Goal: Information Seeking & Learning: Learn about a topic

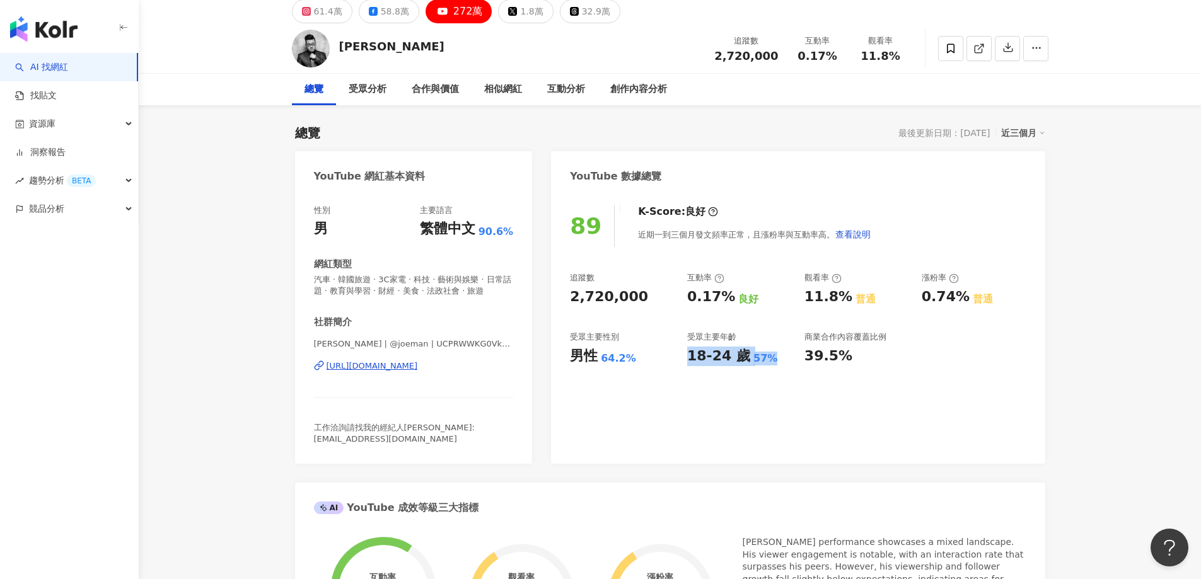
scroll to position [63, 0]
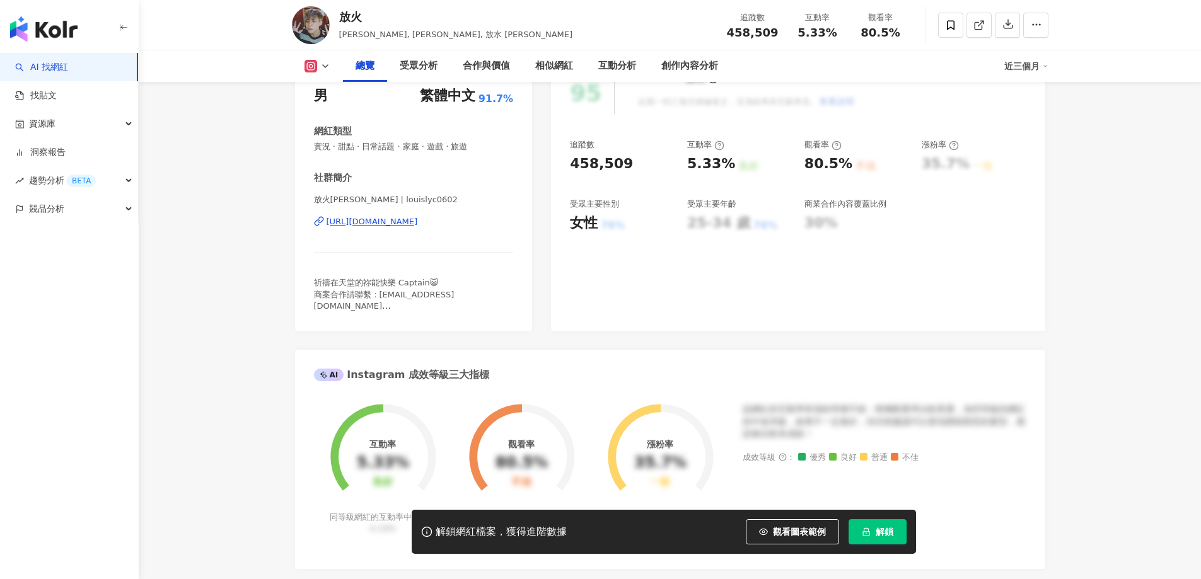
scroll to position [189, 0]
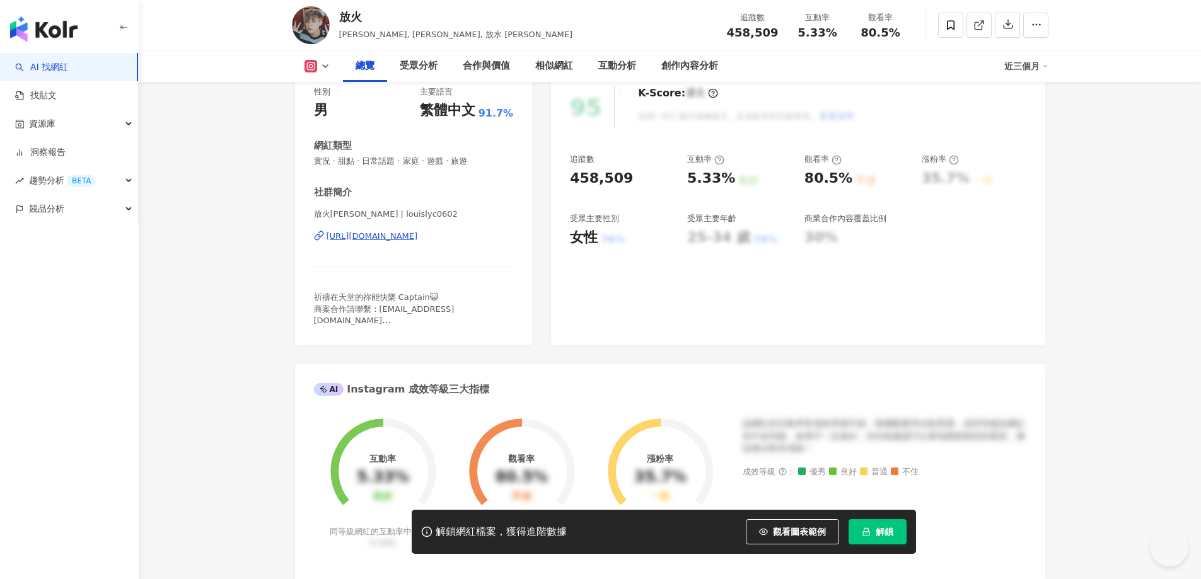
click at [900, 539] on button "解鎖" at bounding box center [878, 531] width 58 height 25
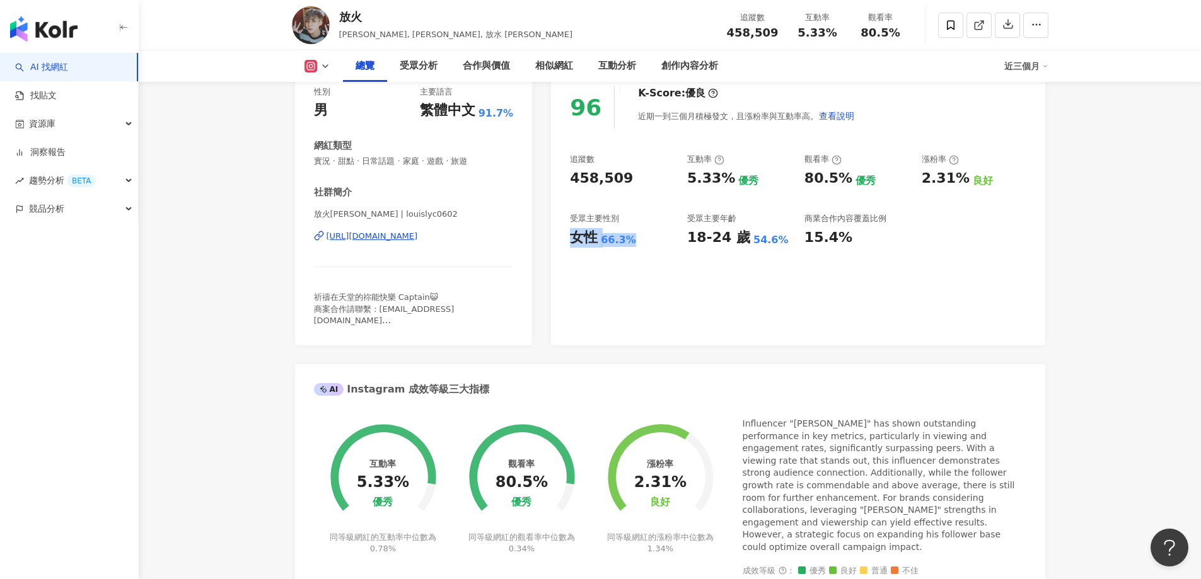
drag, startPoint x: 577, startPoint y: 238, endPoint x: 633, endPoint y: 241, distance: 55.6
click at [633, 241] on div "女性 66.3%" at bounding box center [622, 238] width 105 height 20
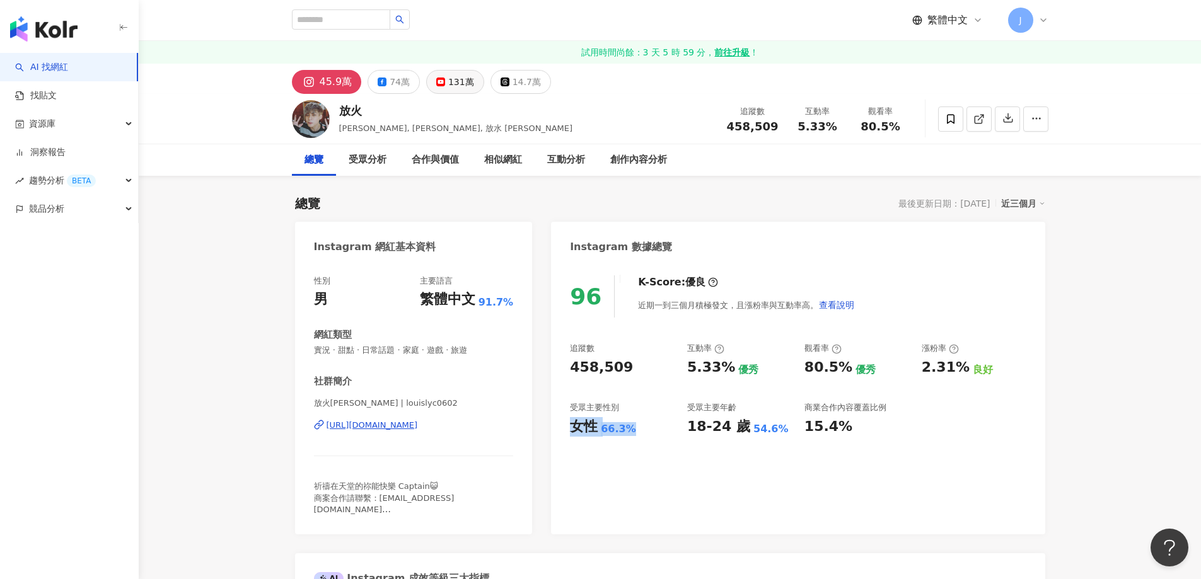
click at [448, 84] on div "131萬" at bounding box center [461, 82] width 26 height 18
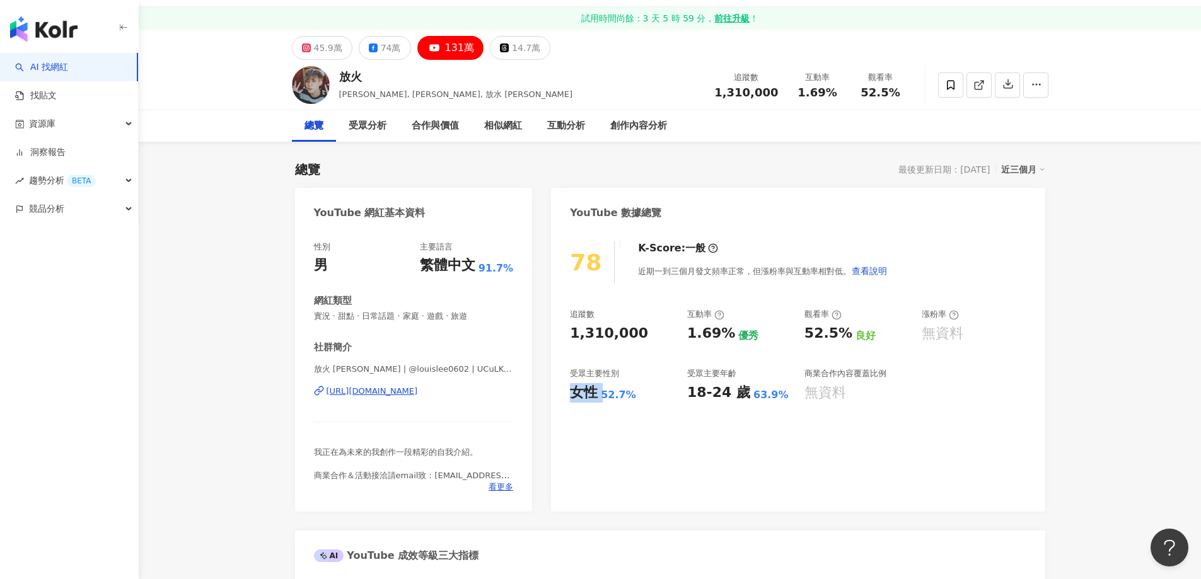
scroll to position [63, 0]
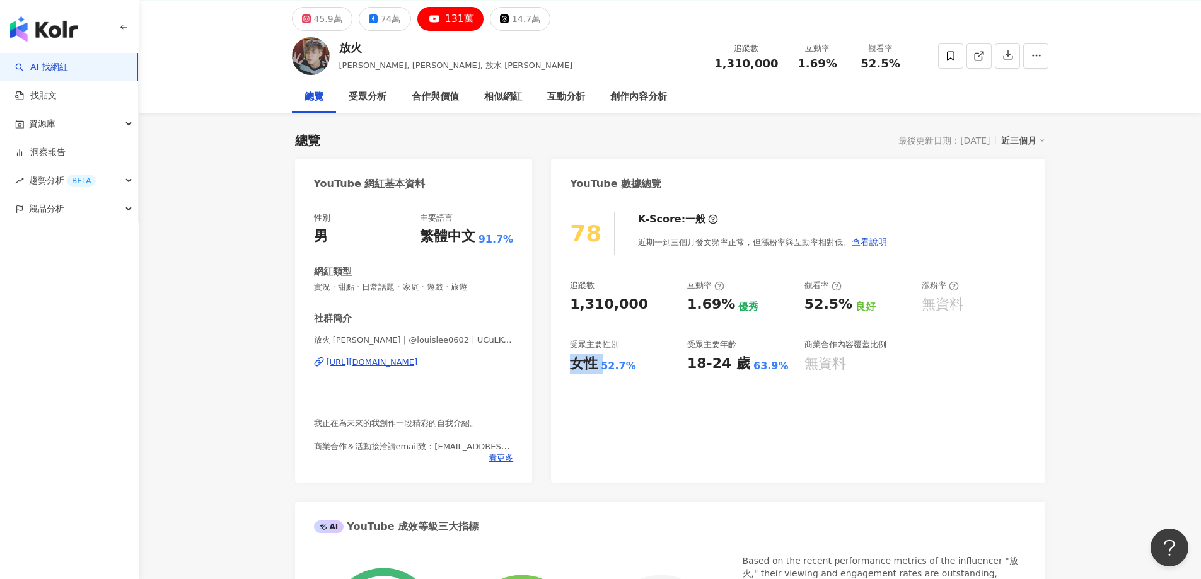
click at [625, 357] on div "女性 52.7%" at bounding box center [622, 364] width 105 height 20
click at [631, 373] on div "女性 52.7%" at bounding box center [622, 364] width 105 height 20
copy div "女性 52.7%"
click at [620, 325] on div "追蹤數 1,310,000 互動率 1.69% 優秀 觀看率 52.5% 良好 漲粉率 無資料 受眾主要性別 女性 52.7% 受眾主要年齡 18-24 歲 …" at bounding box center [798, 326] width 456 height 93
click at [957, 59] on span at bounding box center [950, 55] width 25 height 25
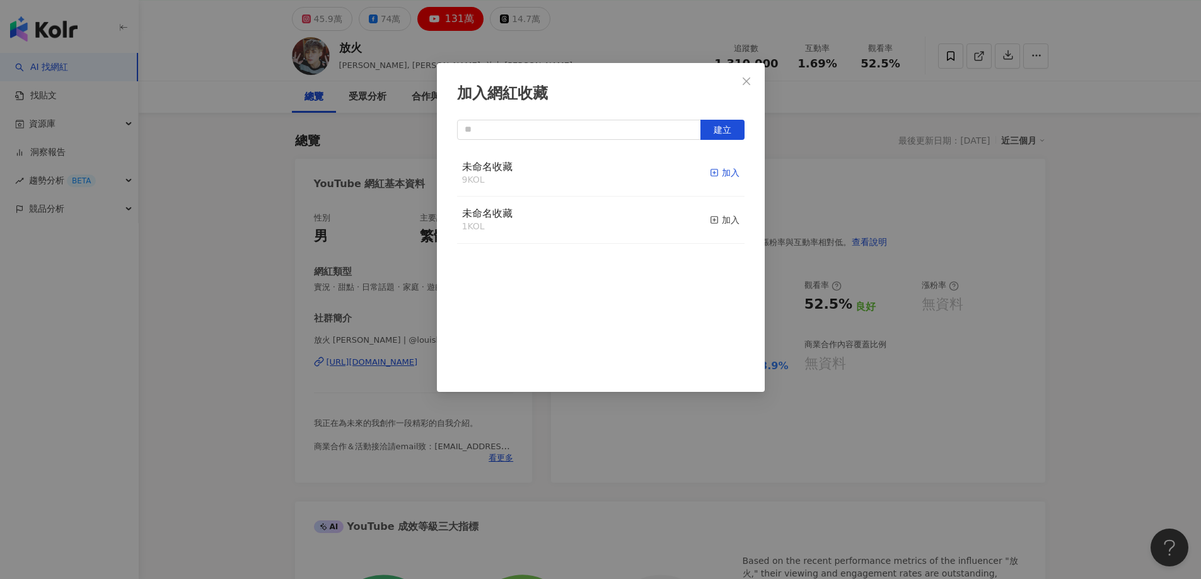
click at [717, 171] on div "加入" at bounding box center [725, 173] width 30 height 14
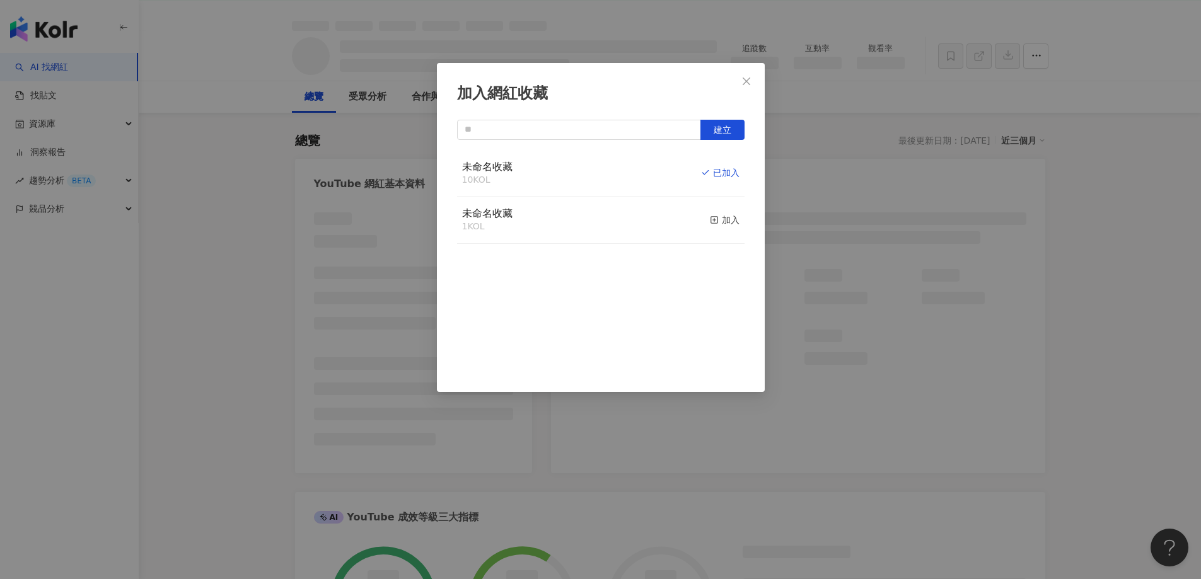
click at [920, 427] on div "加入網紅收藏 建立 未命名收藏 10 KOL 已加入 未命名收藏 1 KOL 加入" at bounding box center [600, 289] width 1201 height 579
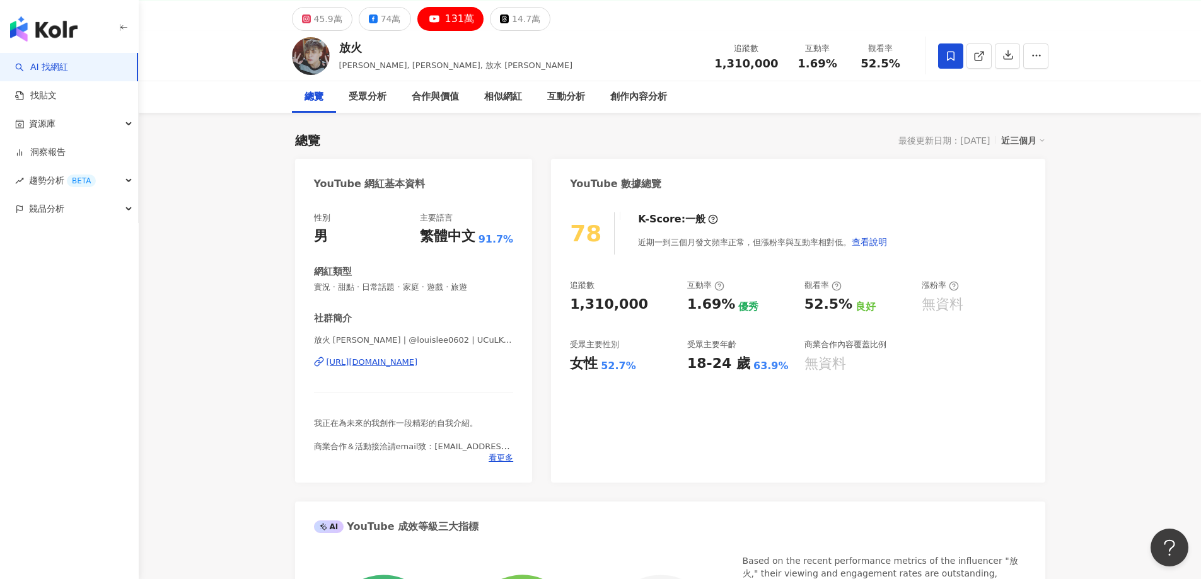
click at [745, 78] on div "加入網紅收藏 建立 未命名收藏 10 KOL 已加入 未命名收藏 1 KOL 加入" at bounding box center [600, 289] width 1201 height 579
drag, startPoint x: 570, startPoint y: 355, endPoint x: 632, endPoint y: 361, distance: 62.0
click at [632, 361] on div "女性 52.7%" at bounding box center [622, 364] width 105 height 20
copy div "女性 52.7%"
drag, startPoint x: 690, startPoint y: 364, endPoint x: 777, endPoint y: 360, distance: 87.7
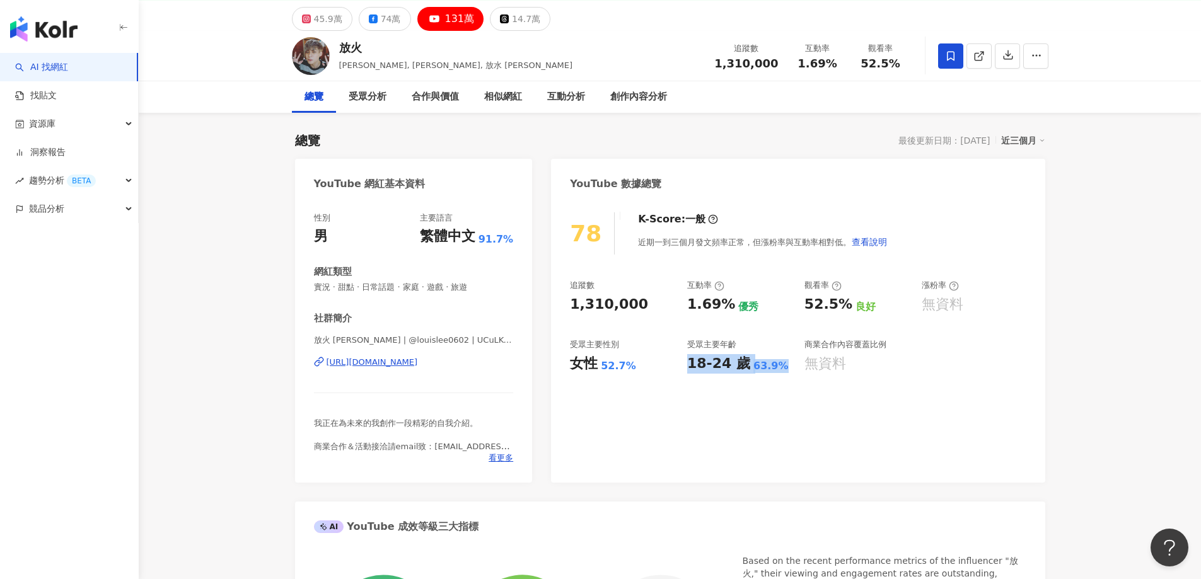
click at [777, 360] on div "18-24 歲 63.9%" at bounding box center [739, 364] width 105 height 20
copy div "18-24 歲 63.9%"
